Goal: Navigation & Orientation: Find specific page/section

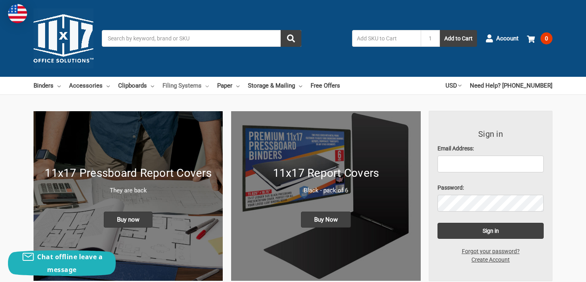
click at [205, 89] on link "Filing Systems" at bounding box center [186, 86] width 46 height 18
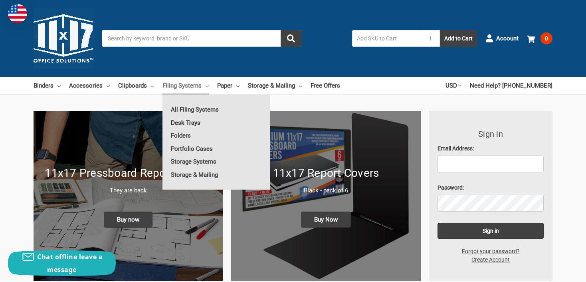
click at [191, 121] on link "Desk Trays" at bounding box center [216, 122] width 107 height 13
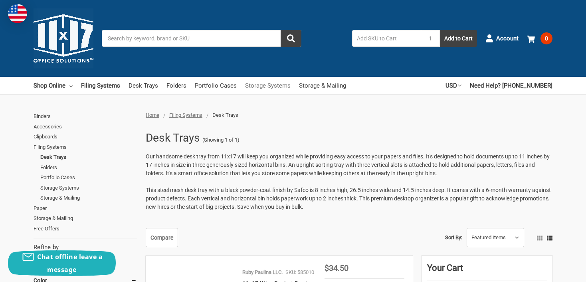
click at [254, 84] on link "Storage Systems" at bounding box center [268, 86] width 46 height 18
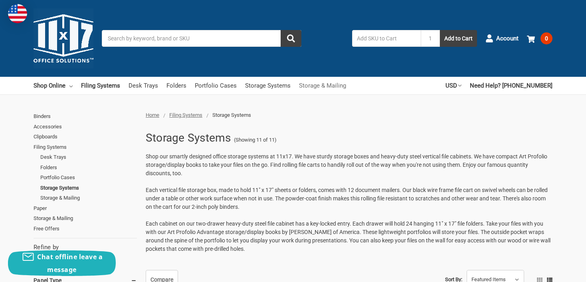
click at [306, 83] on link "Storage & Mailing" at bounding box center [322, 86] width 47 height 18
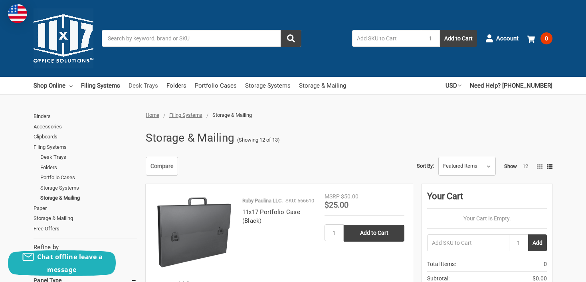
click at [149, 87] on link "Desk Trays" at bounding box center [144, 86] width 30 height 18
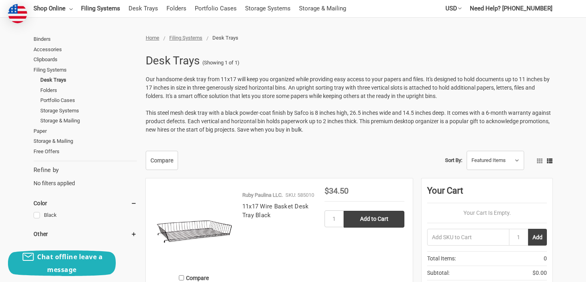
scroll to position [80, 0]
